Goal: Entertainment & Leisure: Consume media (video, audio)

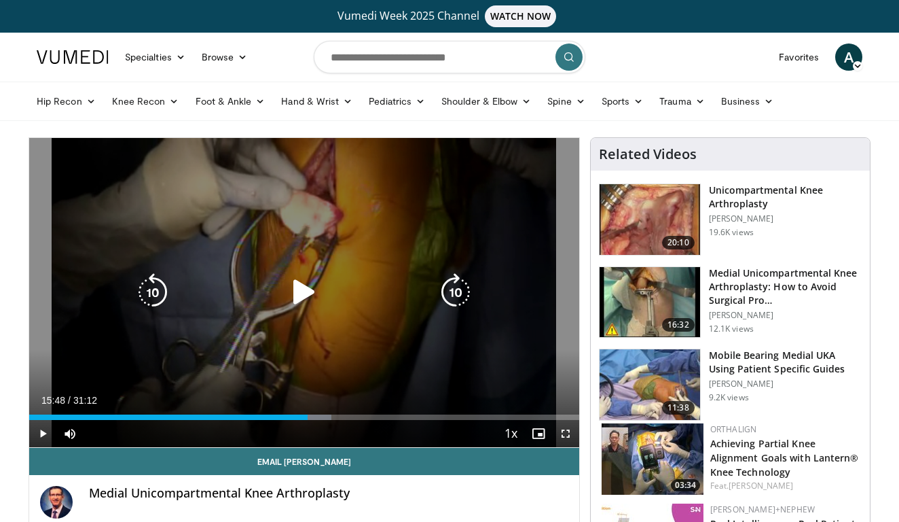
click at [298, 283] on icon "Video Player" at bounding box center [304, 292] width 38 height 38
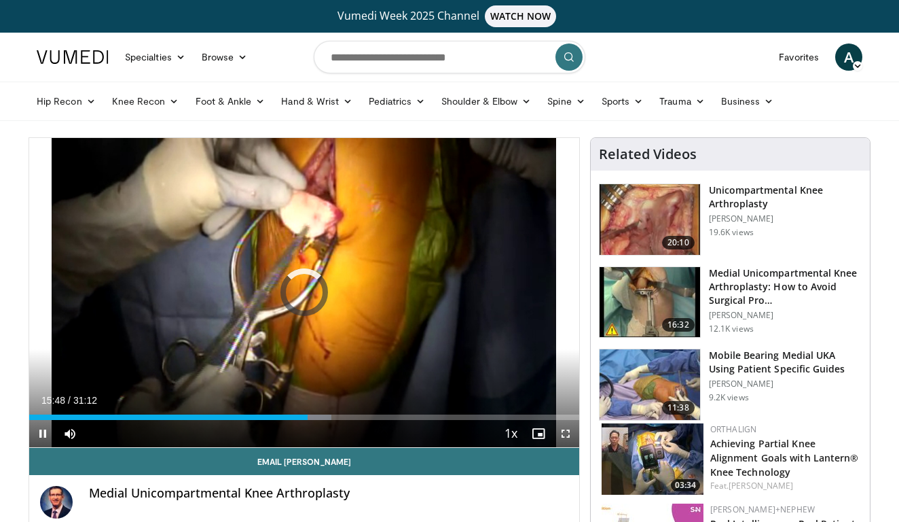
click at [566, 428] on span "Video Player" at bounding box center [565, 433] width 27 height 27
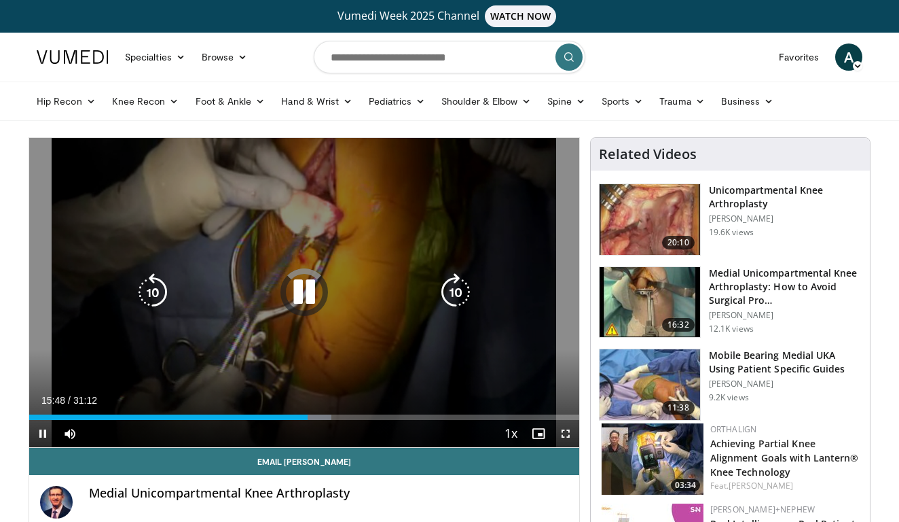
click at [300, 276] on icon "Video Player" at bounding box center [304, 292] width 38 height 38
click at [293, 300] on icon "Video Player" at bounding box center [304, 292] width 38 height 38
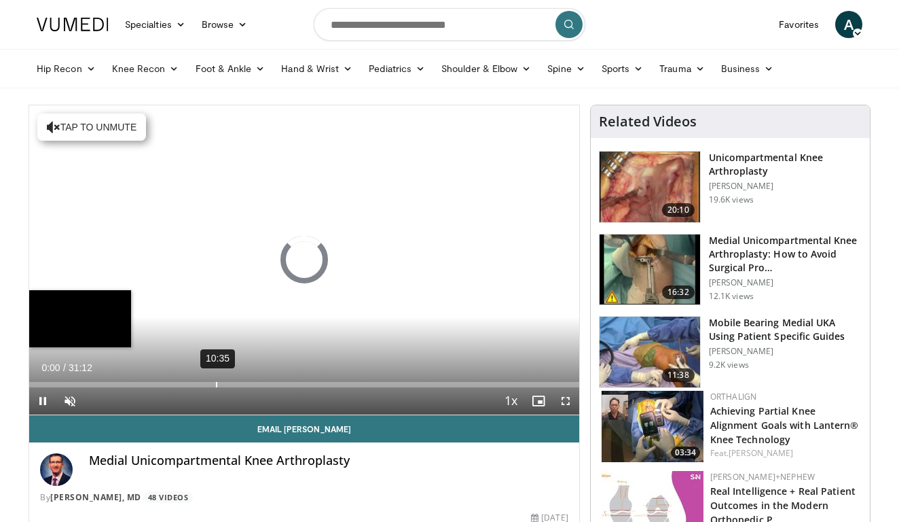
click at [216, 382] on div "10:35" at bounding box center [216, 384] width 1 height 5
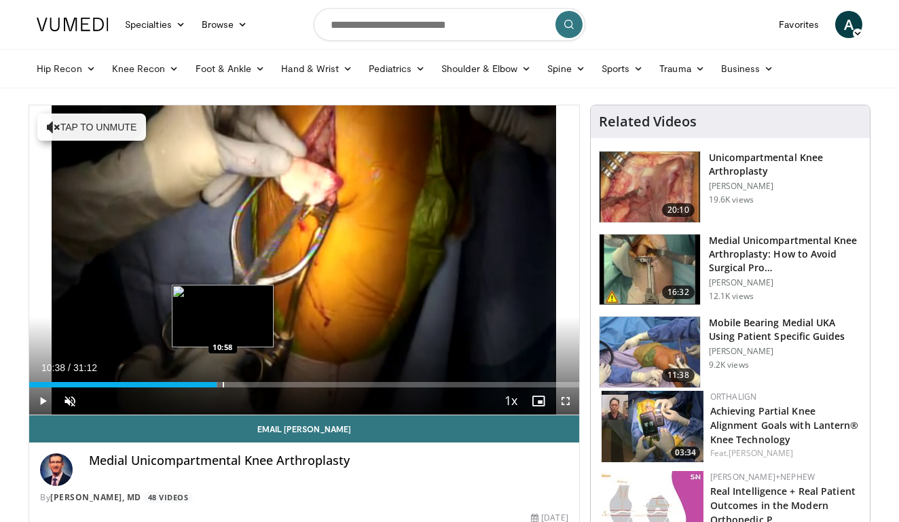
click at [223, 383] on div "Progress Bar" at bounding box center [223, 384] width 1 height 5
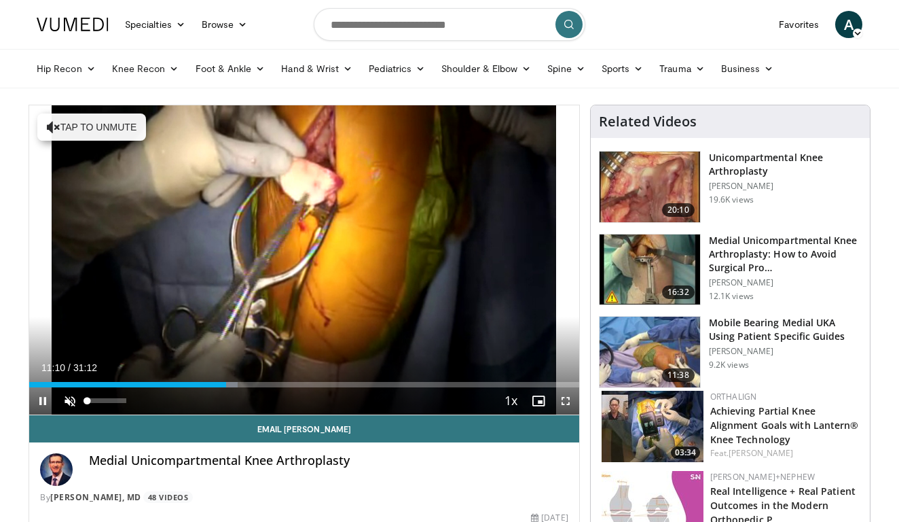
click at [68, 400] on span "Video Player" at bounding box center [69, 400] width 27 height 27
click at [570, 402] on span "Video Player" at bounding box center [565, 400] width 27 height 27
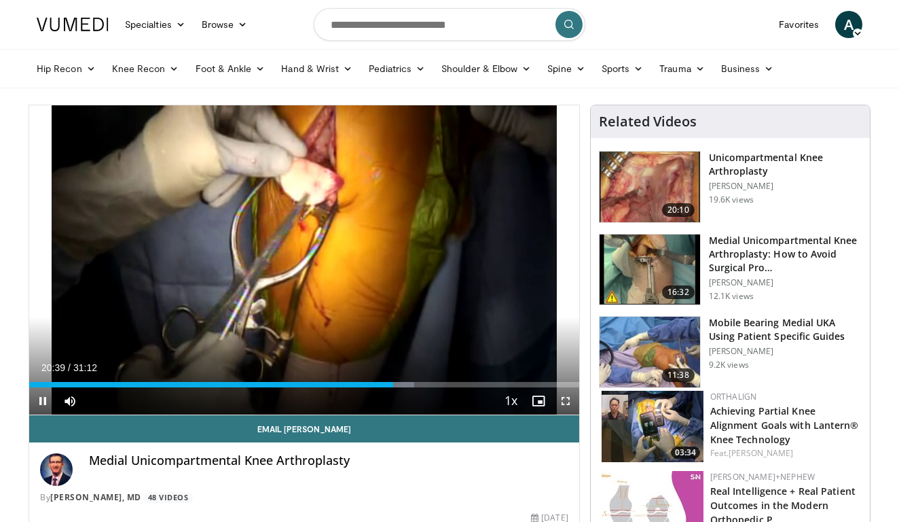
click at [571, 403] on span "Video Player" at bounding box center [565, 400] width 27 height 27
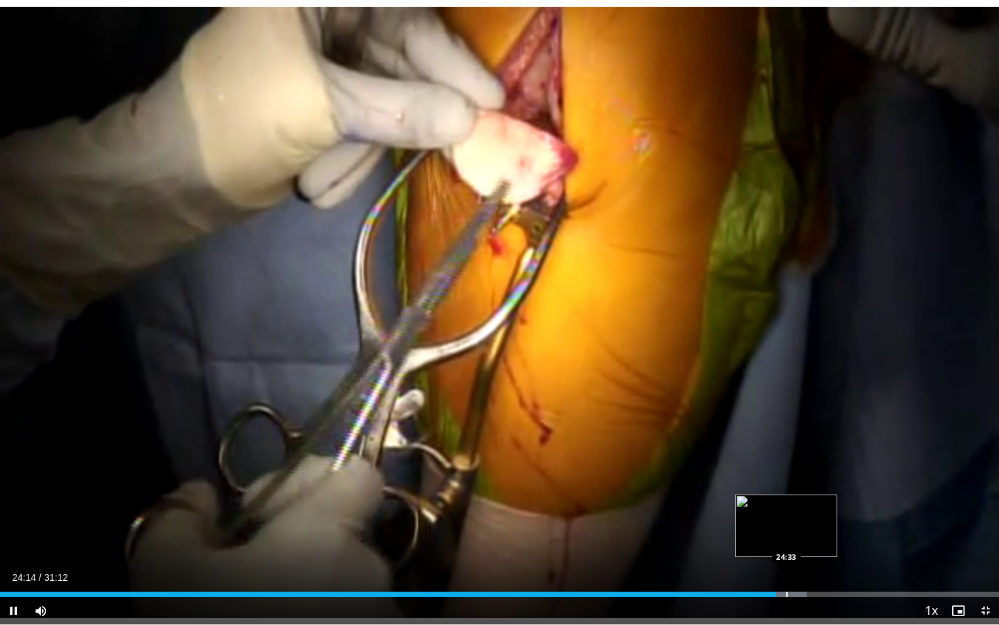
click at [786, 521] on div "Progress Bar" at bounding box center [786, 594] width 1 height 5
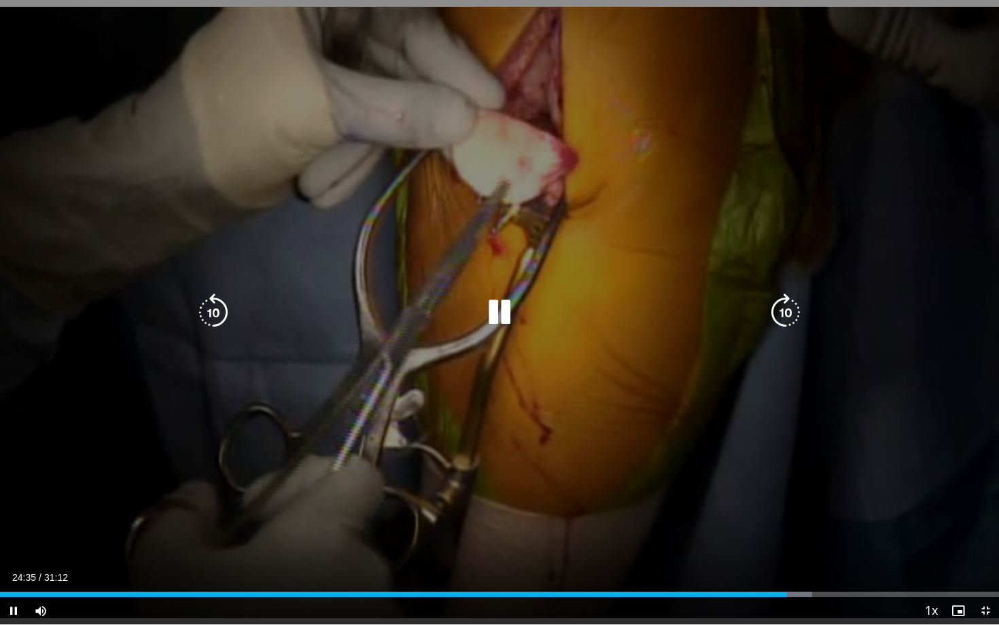
click at [594, 308] on div "Video Player" at bounding box center [499, 312] width 599 height 27
click at [508, 310] on icon "Video Player" at bounding box center [499, 312] width 38 height 38
